Goal: Transaction & Acquisition: Purchase product/service

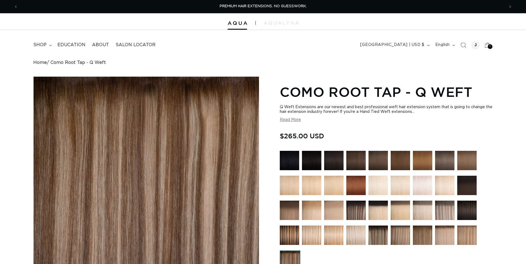
click at [492, 44] on icon at bounding box center [487, 45] width 12 height 12
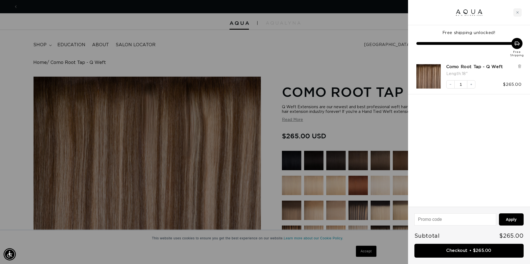
scroll to position [0, 490]
click at [522, 66] on div "Como Root Tap - Q Weft Length : 18" Decrease quantity 1 Increase quantity $265.…" at bounding box center [469, 77] width 122 height 36
click at [520, 66] on icon at bounding box center [519, 66] width 2 height 3
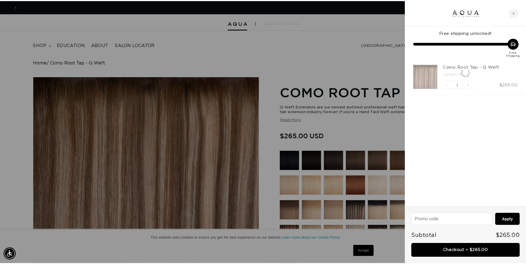
scroll to position [0, 981]
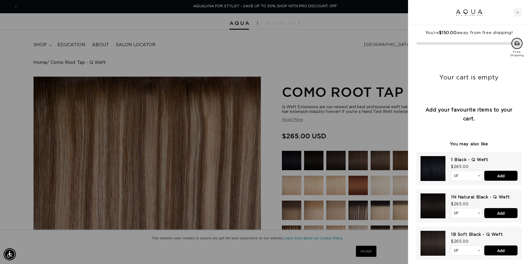
click at [389, 112] on div at bounding box center [265, 132] width 530 height 264
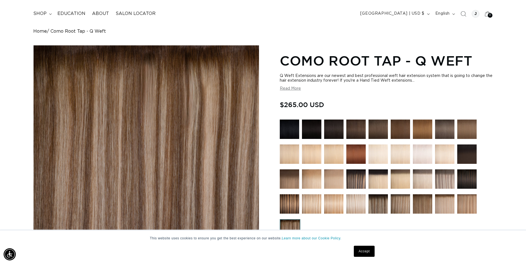
scroll to position [0, 0]
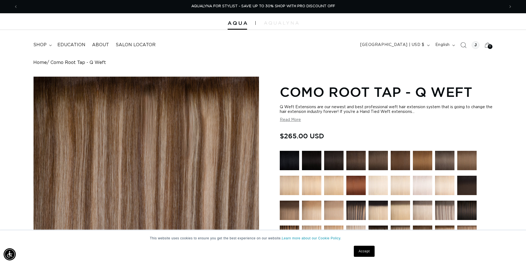
click at [464, 46] on icon "Search" at bounding box center [463, 45] width 6 height 6
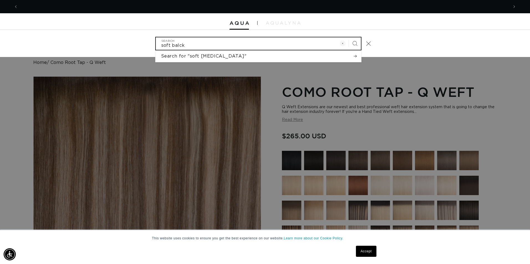
scroll to position [0, 490]
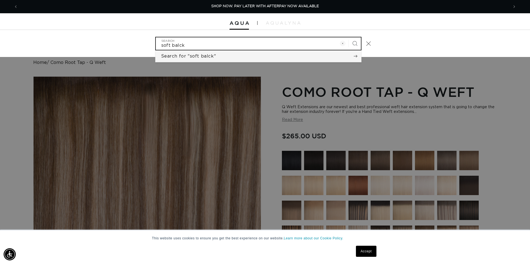
type input "soft balck"
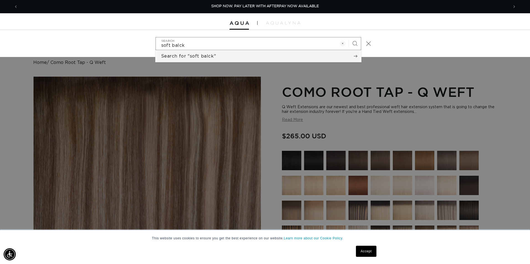
click at [213, 59] on span "Search for "soft balck"" at bounding box center [188, 56] width 55 height 6
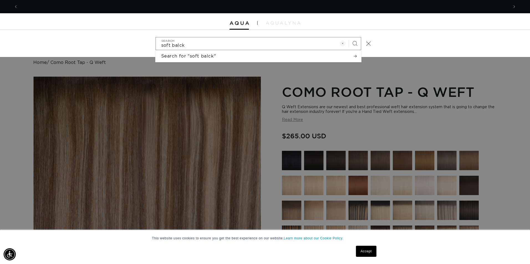
scroll to position [0, 981]
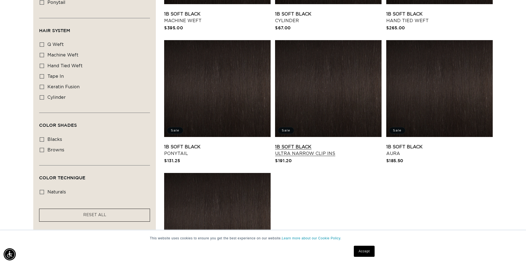
click at [302, 145] on link "1B Soft Black Ultra Narrow Clip Ins" at bounding box center [328, 150] width 106 height 13
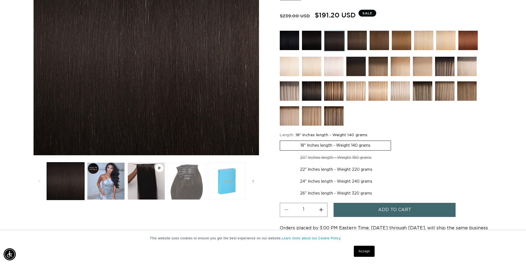
scroll to position [0, 973]
click at [174, 170] on button "Load image 3 in gallery view" at bounding box center [186, 181] width 37 height 37
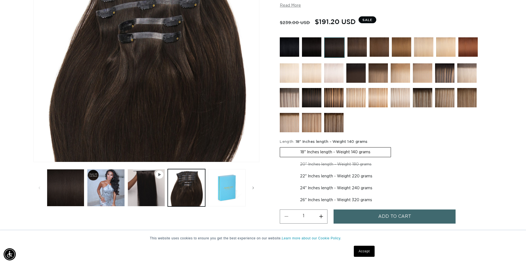
scroll to position [0, 0]
click at [47, 191] on ul "Gallery Viewer" at bounding box center [145, 188] width 201 height 40
click at [62, 176] on button "Load image 1 in gallery view" at bounding box center [65, 187] width 37 height 37
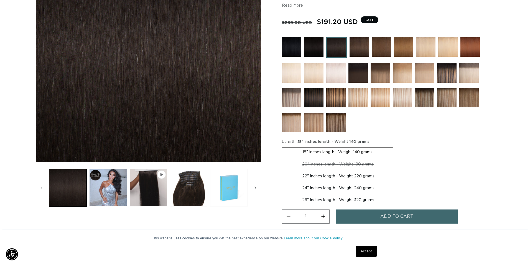
scroll to position [0, 973]
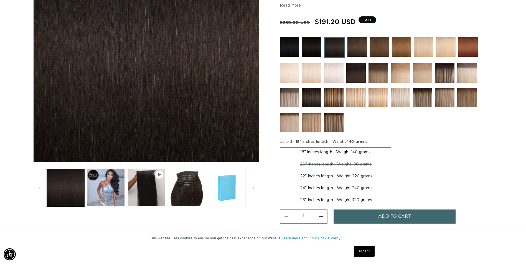
click at [398, 215] on span "Add to cart" at bounding box center [394, 217] width 33 height 14
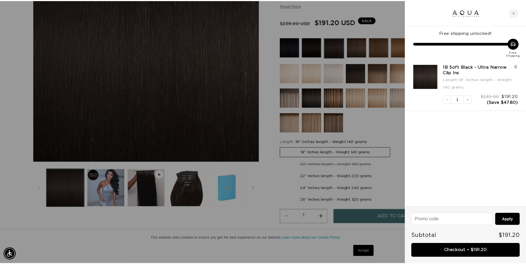
scroll to position [0, 981]
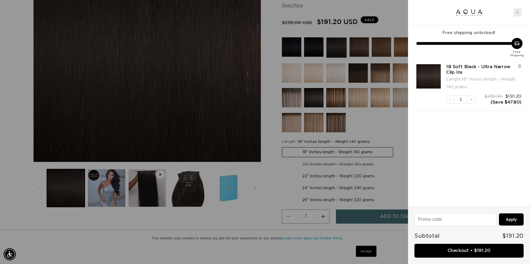
click at [516, 14] on div "Close cart" at bounding box center [517, 12] width 8 height 8
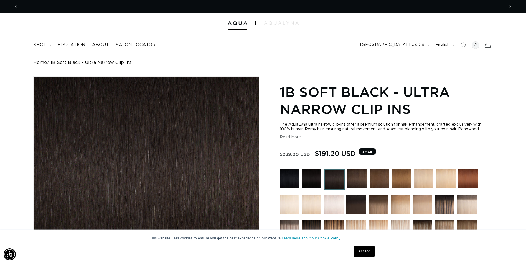
scroll to position [0, 486]
click at [40, 45] on span "shop" at bounding box center [39, 45] width 13 height 6
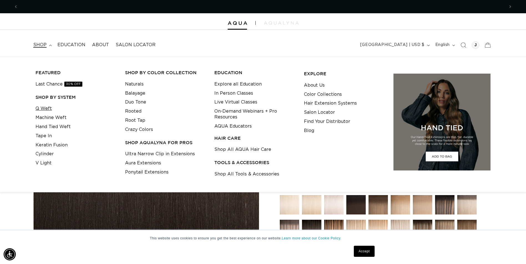
scroll to position [0, 973]
click at [42, 108] on link "Q Weft" at bounding box center [43, 108] width 16 height 9
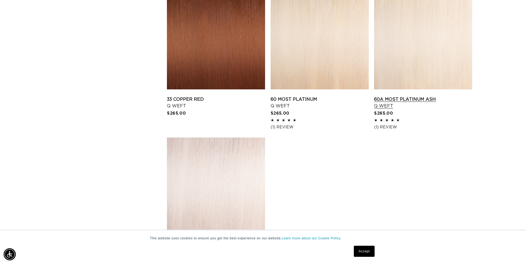
scroll to position [0, 486]
click at [405, 96] on link "60A Most Platinum Ash Q Weft" at bounding box center [423, 102] width 98 height 13
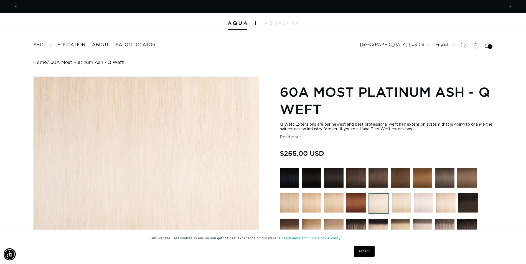
scroll to position [0, 486]
click at [288, 177] on img at bounding box center [289, 177] width 19 height 19
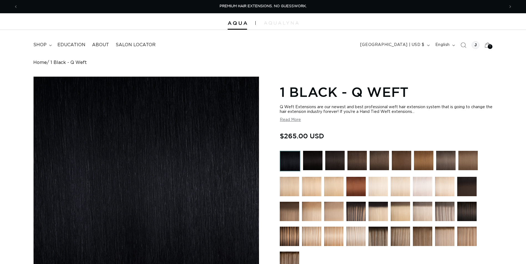
click at [305, 152] on img at bounding box center [312, 160] width 19 height 19
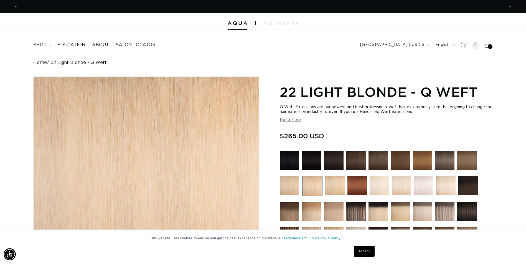
scroll to position [0, 486]
click at [44, 47] on span "shop" at bounding box center [39, 45] width 13 height 6
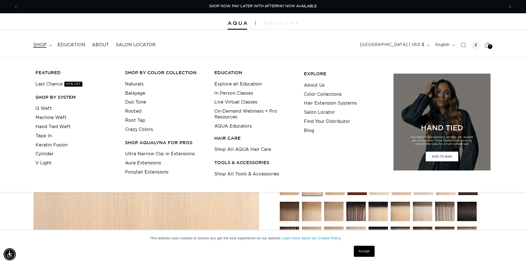
click at [42, 45] on span "shop" at bounding box center [39, 45] width 13 height 6
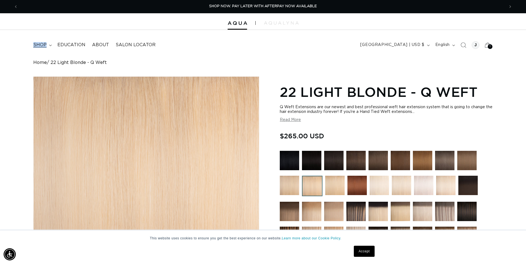
click at [42, 45] on span "shop" at bounding box center [39, 45] width 13 height 6
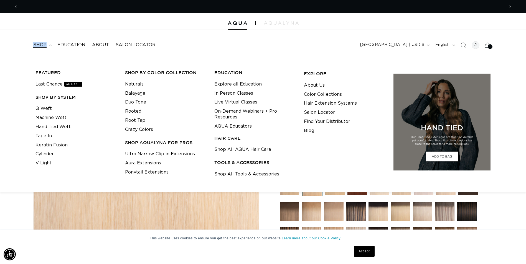
scroll to position [0, 973]
drag, startPoint x: 42, startPoint y: 45, endPoint x: 60, endPoint y: 83, distance: 41.6
click at [61, 82] on link "Last Chance 30% OFF" at bounding box center [58, 84] width 47 height 9
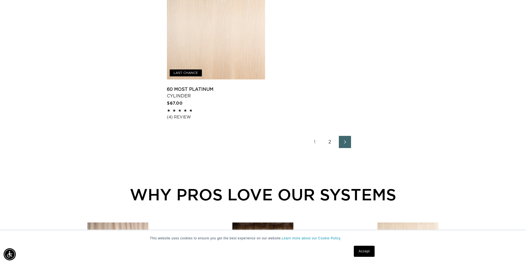
scroll to position [0, 486]
click at [332, 139] on link "2" at bounding box center [330, 142] width 12 height 12
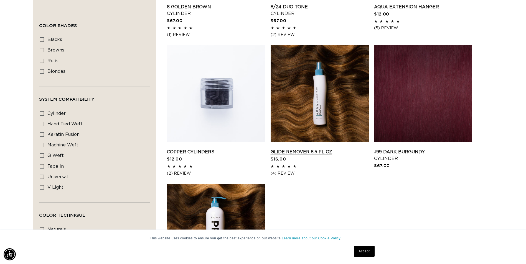
scroll to position [416, 0]
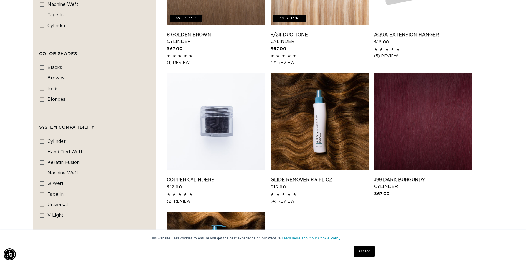
drag, startPoint x: 338, startPoint y: 144, endPoint x: 337, endPoint y: 141, distance: 2.8
click at [337, 177] on link "Glide Remover 8.5 fl oz" at bounding box center [319, 180] width 98 height 7
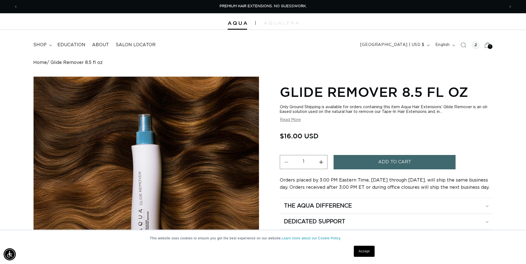
click at [492, 46] on div "1 1" at bounding box center [489, 46] width 5 height 5
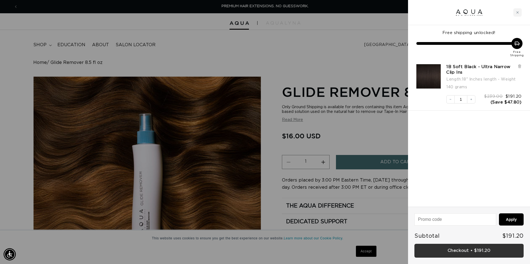
click at [476, 250] on link "Checkout • $191.20" at bounding box center [468, 251] width 109 height 14
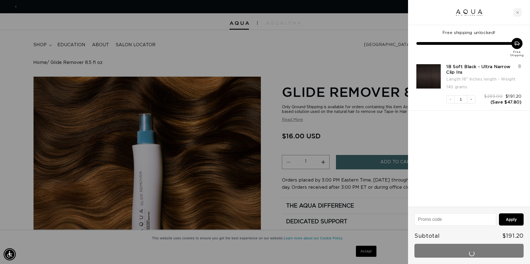
scroll to position [0, 490]
